Goal: Transaction & Acquisition: Purchase product/service

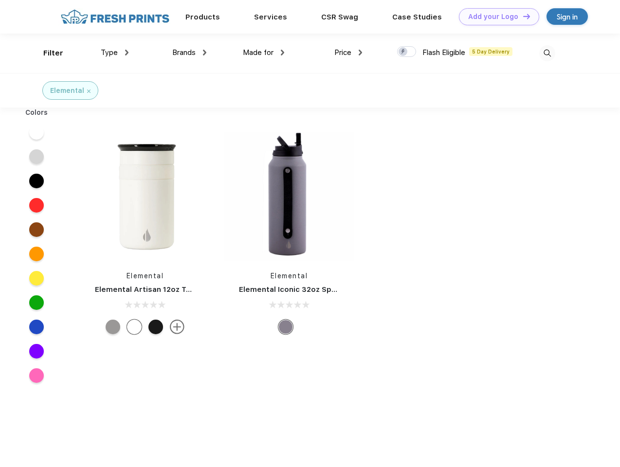
click at [496, 17] on link "Add your Logo Design Tool" at bounding box center [499, 16] width 80 height 17
click at [0, 0] on div "Design Tool" at bounding box center [0, 0] width 0 height 0
click at [522, 16] on link "Add your Logo Design Tool" at bounding box center [499, 16] width 80 height 17
click at [47, 53] on div "Filter" at bounding box center [53, 53] width 20 height 11
click at [115, 53] on span "Type" at bounding box center [109, 52] width 17 height 9
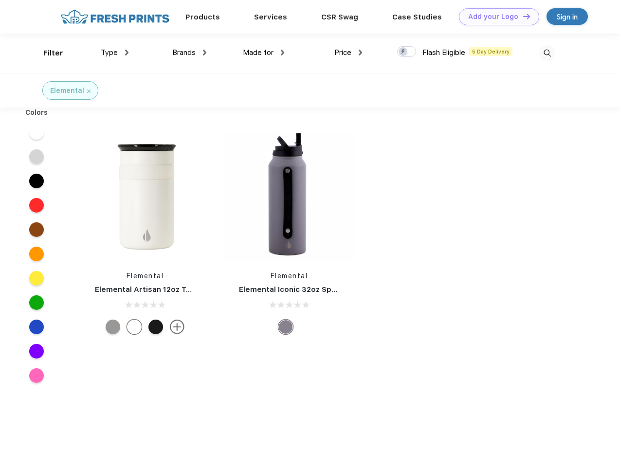
click at [189, 53] on span "Brands" at bounding box center [183, 52] width 23 height 9
click at [264, 53] on span "Made for" at bounding box center [258, 52] width 31 height 9
click at [349, 53] on span "Price" at bounding box center [342, 52] width 17 height 9
click at [407, 52] on div at bounding box center [406, 51] width 19 height 11
click at [404, 52] on input "checkbox" at bounding box center [400, 49] width 6 height 6
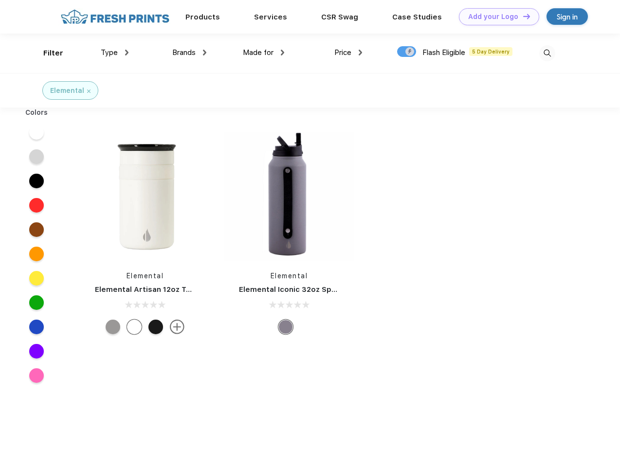
click at [547, 53] on img at bounding box center [547, 53] width 16 height 16
